Goal: Task Accomplishment & Management: Complete application form

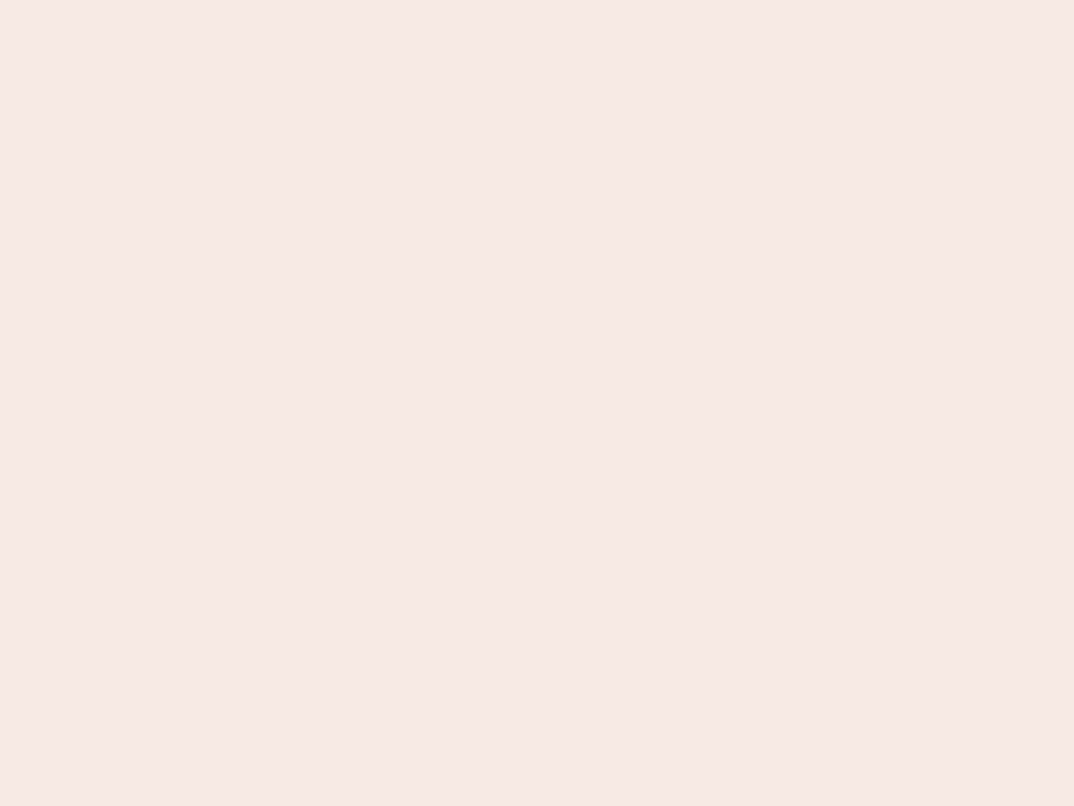
click at [537, 403] on nb-app "Almost there Thank you for registering for Newbook. Your account is under revie…" at bounding box center [537, 403] width 1074 height 806
click at [537, 0] on nb-app "Almost there Thank you for registering for Newbook. Your account is under revie…" at bounding box center [537, 403] width 1074 height 806
click at [574, 0] on nb-app "Almost there Thank you for registering for Newbook. Your account is under revie…" at bounding box center [537, 403] width 1074 height 806
click at [537, 403] on nb-app "Almost there Thank you for registering for Newbook. Your account is under revie…" at bounding box center [537, 403] width 1074 height 806
click at [537, 0] on nb-app "Almost there Thank you for registering for Newbook. Your account is under revie…" at bounding box center [537, 403] width 1074 height 806
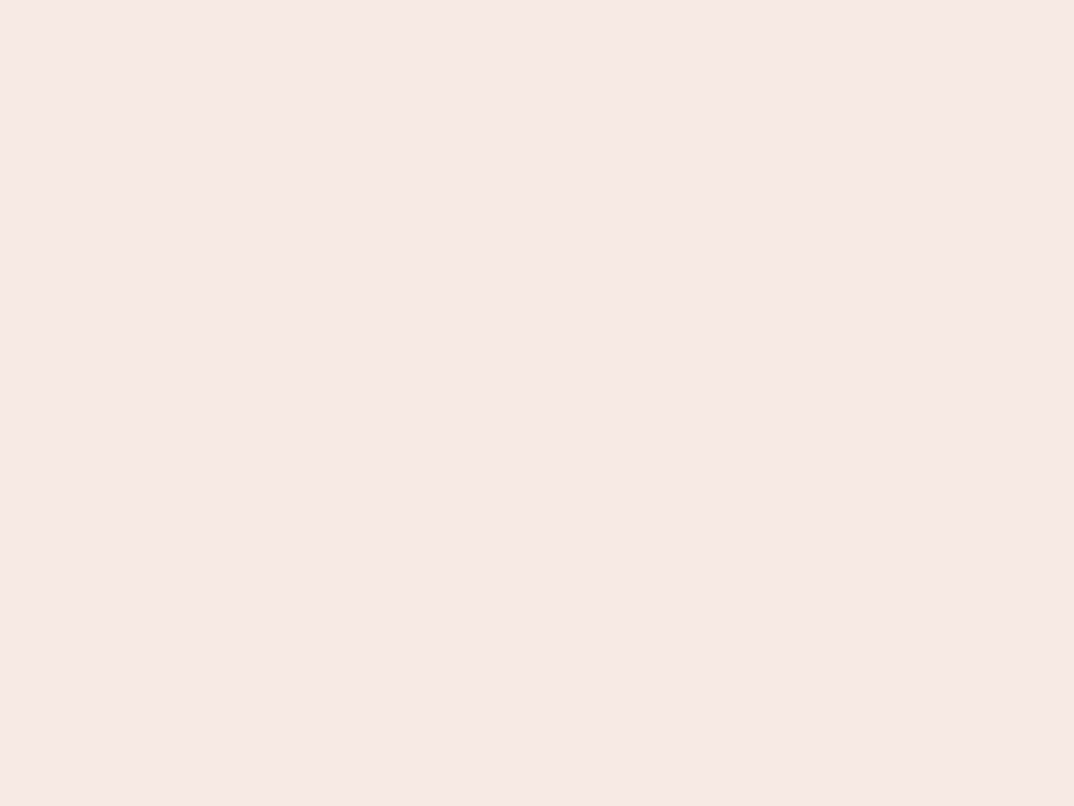
click at [375, 0] on nb-app "Almost there Thank you for registering for Newbook. Your account is under revie…" at bounding box center [537, 403] width 1074 height 806
click at [537, 403] on nb-app "Almost there Thank you for registering for Newbook. Your account is under revie…" at bounding box center [537, 403] width 1074 height 806
click at [537, 0] on nb-app "Almost there Thank you for registering for Newbook. Your account is under revie…" at bounding box center [537, 403] width 1074 height 806
click at [375, 0] on nb-app "Almost there Thank you for registering for Newbook. Your account is under revie…" at bounding box center [537, 403] width 1074 height 806
click at [537, 403] on nb-app "Almost there Thank you for registering for Newbook. Your account is under revie…" at bounding box center [537, 403] width 1074 height 806
